Goal: Transaction & Acquisition: Purchase product/service

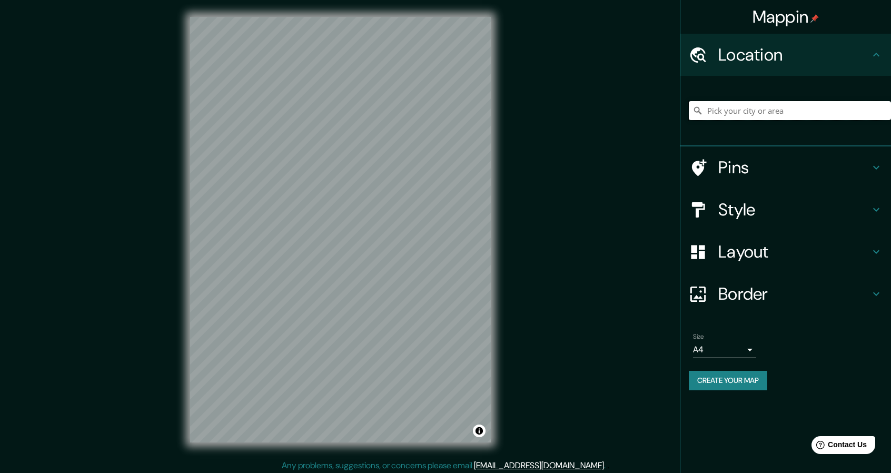
click at [820, 118] on input "Pick your city or area" at bounding box center [790, 110] width 202 height 19
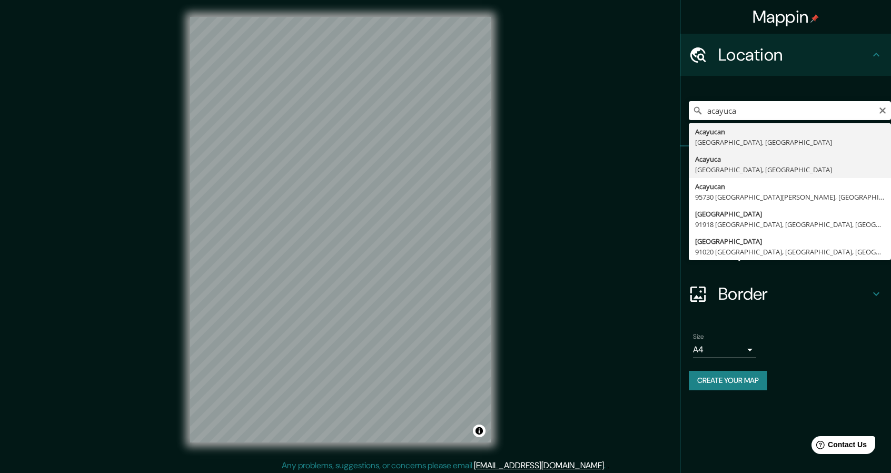
type input "Acayuca, Hidalgo, México"
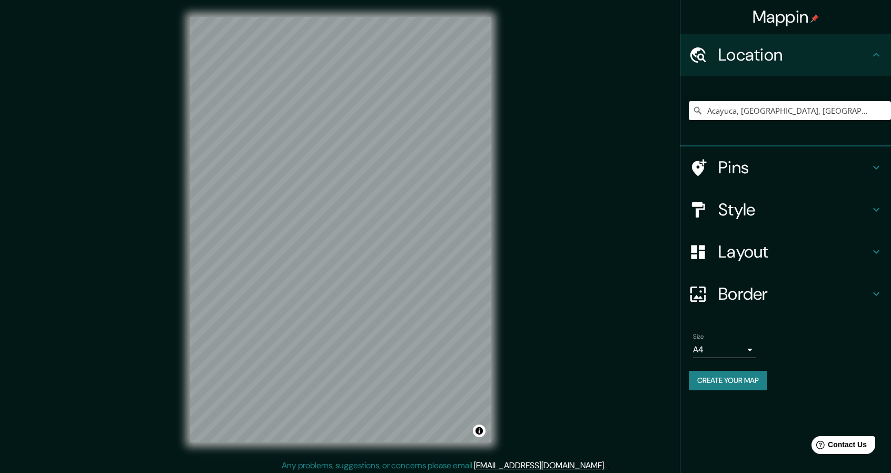
click at [784, 221] on div "Style" at bounding box center [785, 209] width 211 height 42
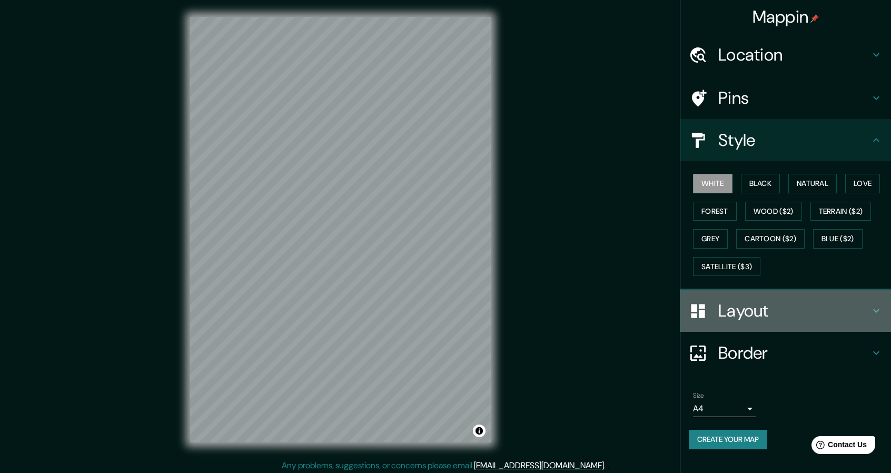
click at [816, 309] on h4 "Layout" at bounding box center [794, 310] width 152 height 21
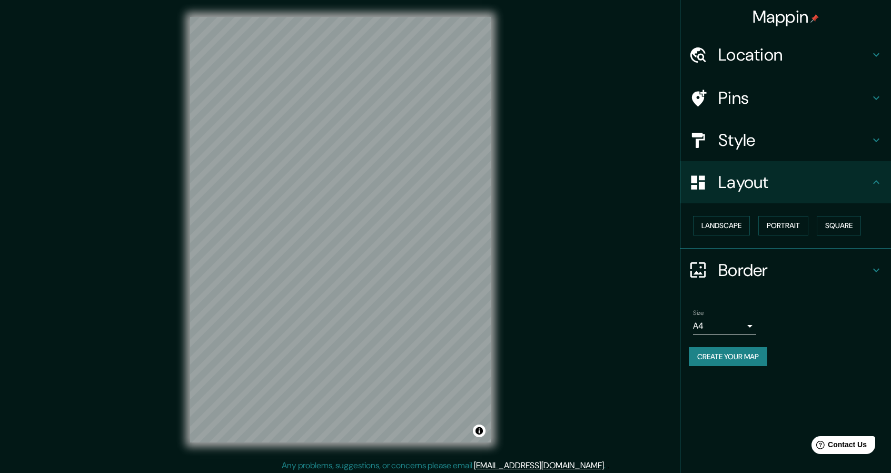
click at [803, 95] on h4 "Pins" at bounding box center [794, 97] width 152 height 21
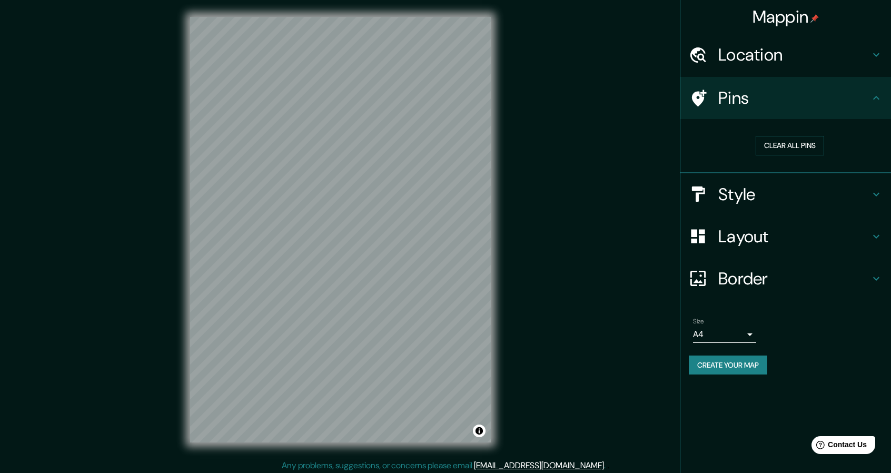
click at [848, 221] on div "Layout" at bounding box center [785, 236] width 211 height 42
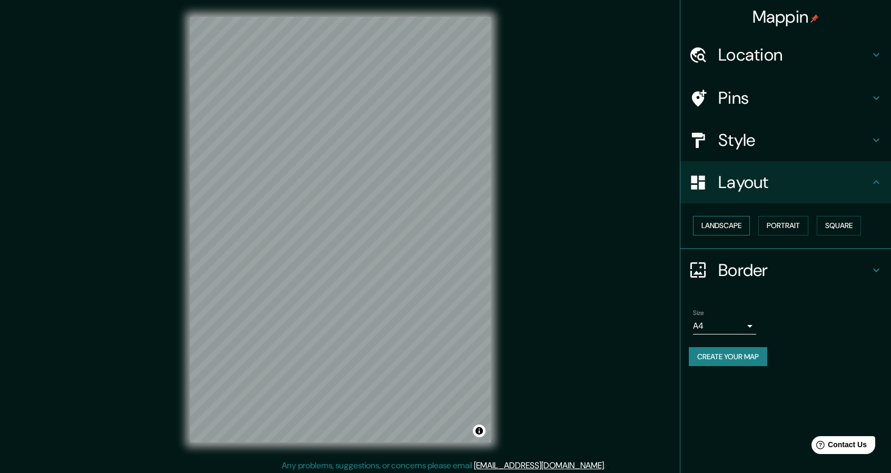
click at [746, 227] on button "Landscape" at bounding box center [721, 225] width 57 height 19
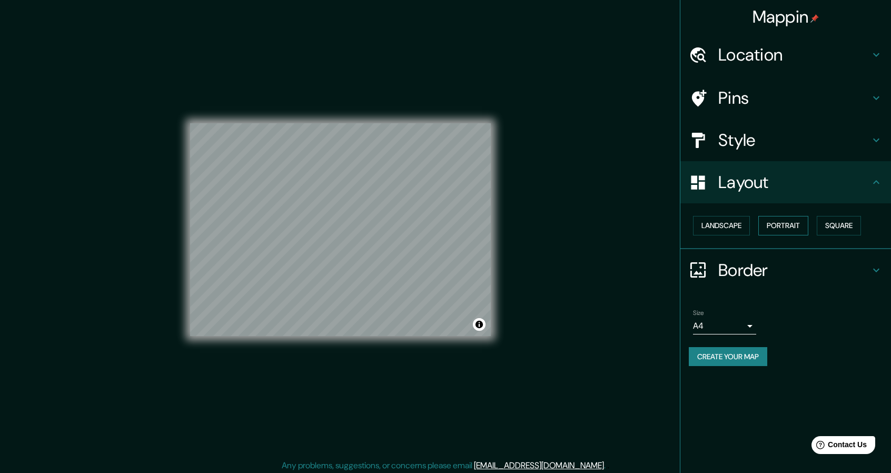
click at [786, 228] on button "Portrait" at bounding box center [783, 225] width 50 height 19
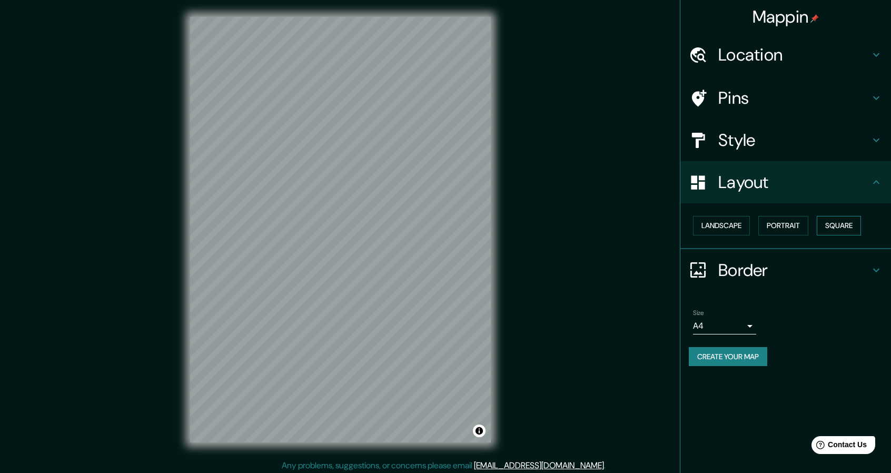
click at [845, 224] on button "Square" at bounding box center [839, 225] width 44 height 19
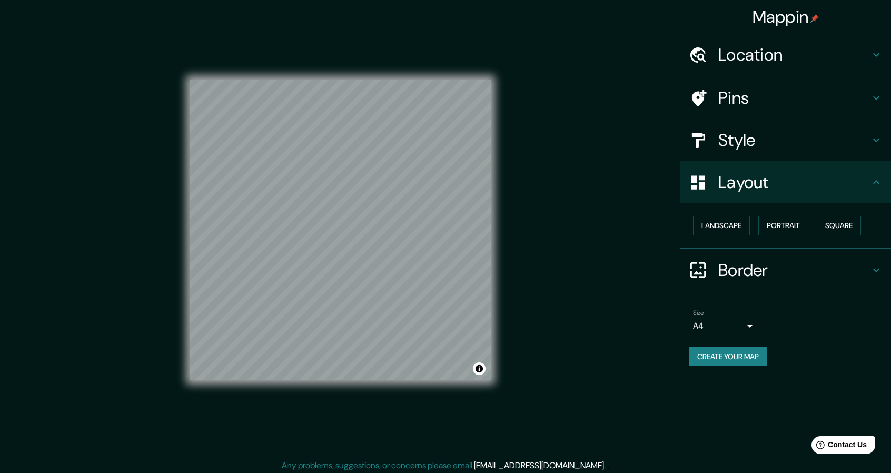
drag, startPoint x: 552, startPoint y: 239, endPoint x: 551, endPoint y: 261, distance: 21.6
click at [551, 261] on div "Mappin Location Acayuca, Hidalgo, México Pins Style Layout Landscape Portrait S…" at bounding box center [445, 238] width 891 height 476
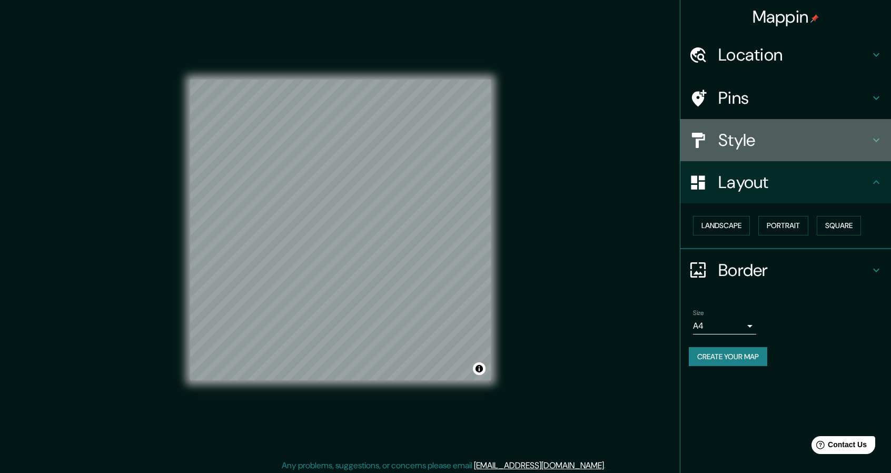
click at [808, 134] on h4 "Style" at bounding box center [794, 140] width 152 height 21
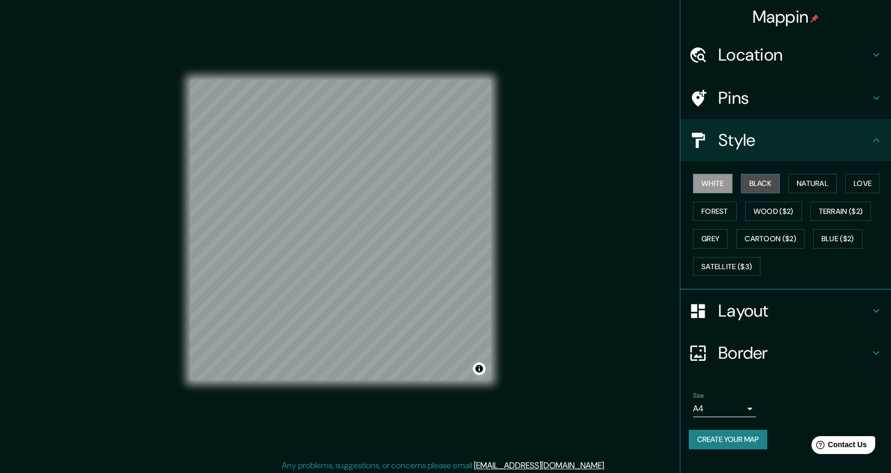
click at [774, 183] on button "Black" at bounding box center [760, 183] width 39 height 19
click at [806, 186] on button "Natural" at bounding box center [812, 183] width 48 height 19
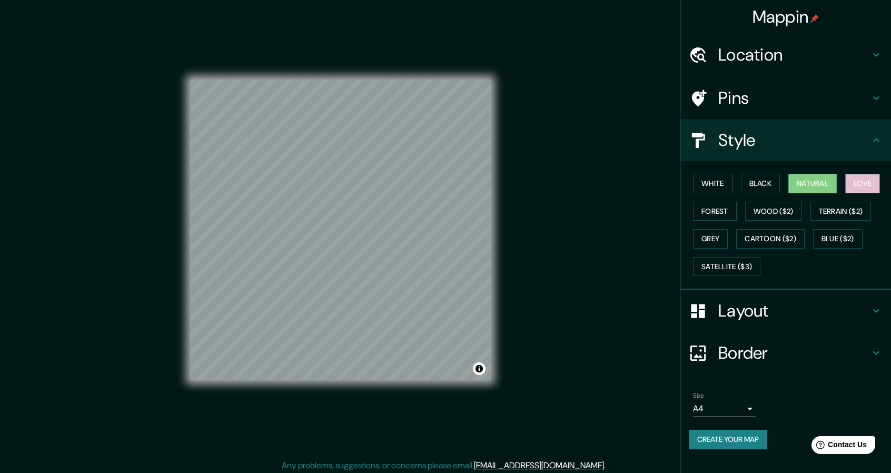
click at [854, 185] on button "Love" at bounding box center [862, 183] width 35 height 19
click at [719, 203] on button "Forest" at bounding box center [715, 211] width 44 height 19
click at [852, 188] on button "Love" at bounding box center [862, 183] width 35 height 19
click at [779, 212] on button "Wood ($2)" at bounding box center [773, 211] width 57 height 19
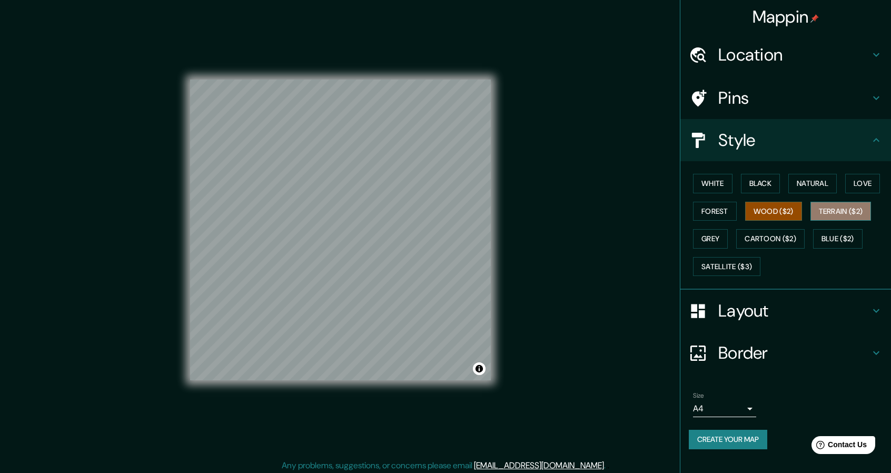
click at [833, 210] on button "Terrain ($2)" at bounding box center [840, 211] width 61 height 19
click at [714, 232] on button "Grey" at bounding box center [710, 238] width 35 height 19
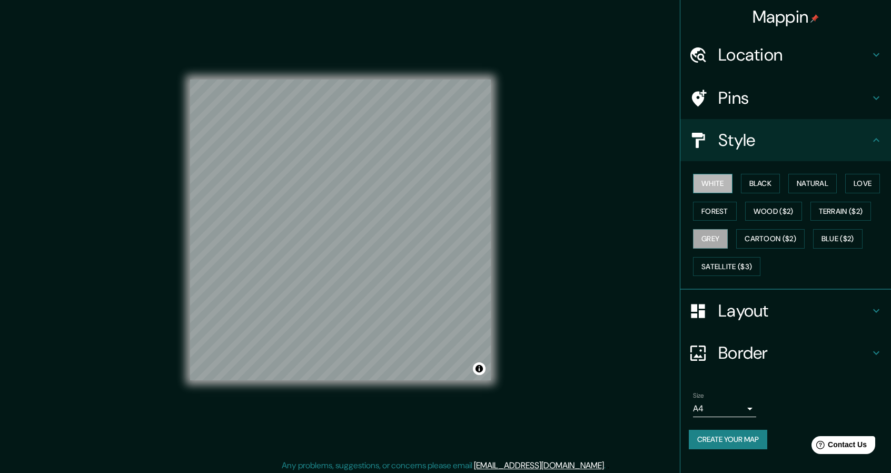
click at [715, 185] on button "White" at bounding box center [712, 183] width 39 height 19
click at [733, 432] on button "Create your map" at bounding box center [728, 439] width 78 height 19
